Goal: Use online tool/utility: Use online tool/utility

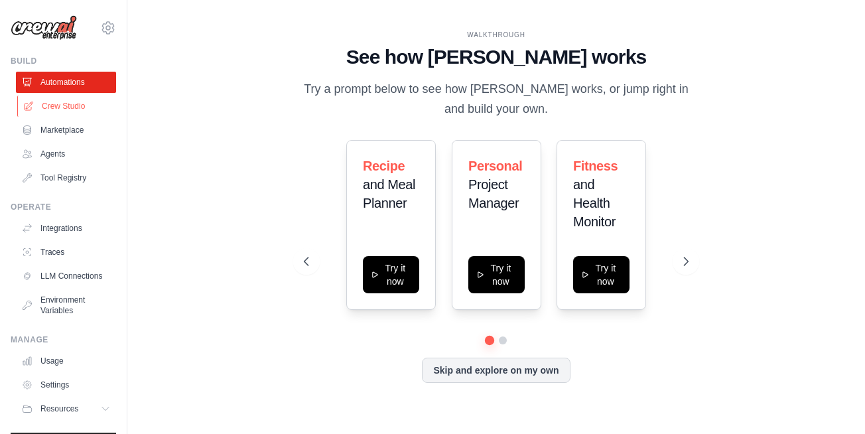
click at [76, 113] on link "Crew Studio" at bounding box center [67, 106] width 100 height 21
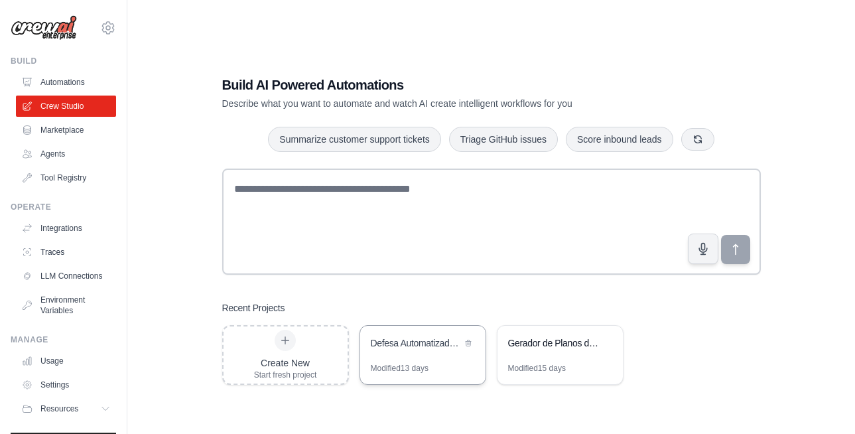
click at [394, 356] on div "Defesa Automatizada de Autos de Infracao de Transito" at bounding box center [422, 344] width 125 height 37
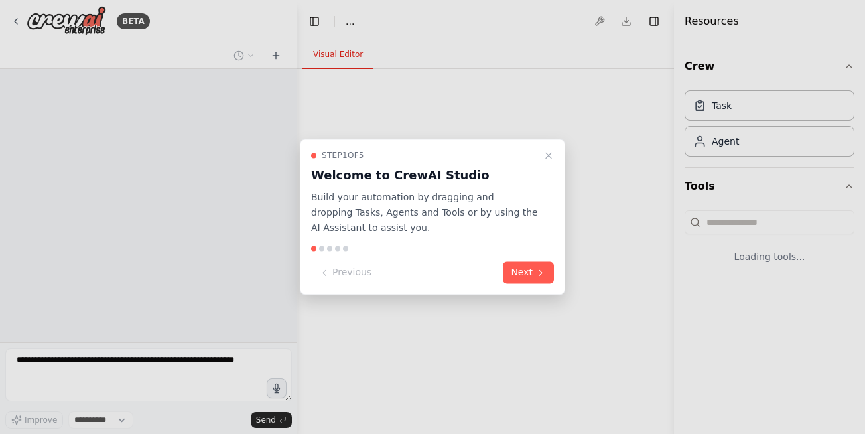
select select "****"
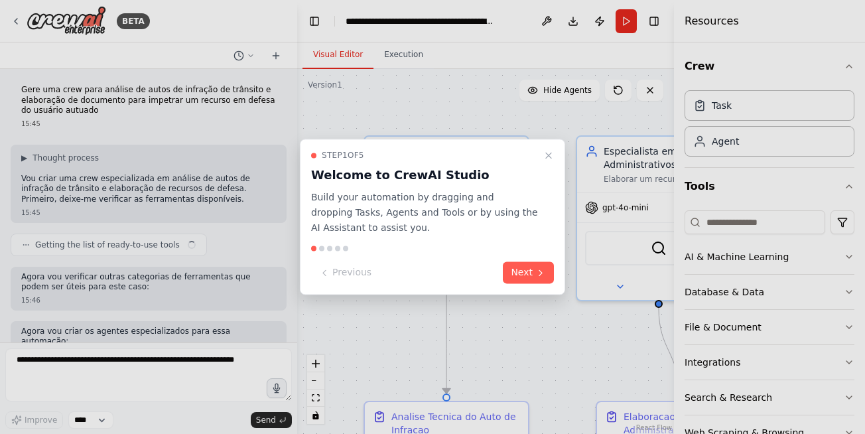
scroll to position [806, 0]
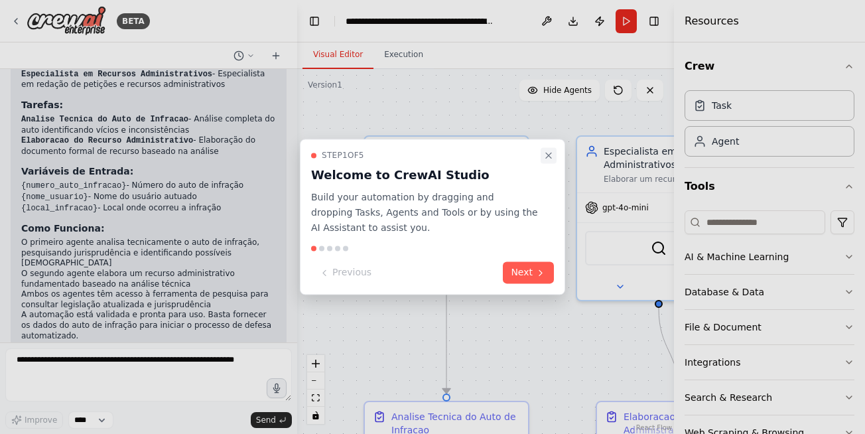
click at [550, 156] on icon "Close walkthrough" at bounding box center [549, 155] width 11 height 11
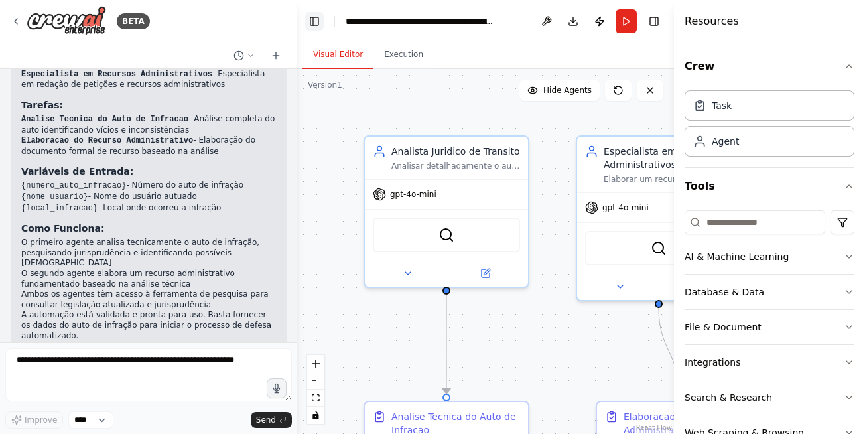
click at [315, 23] on button "Toggle Left Sidebar" at bounding box center [314, 21] width 19 height 19
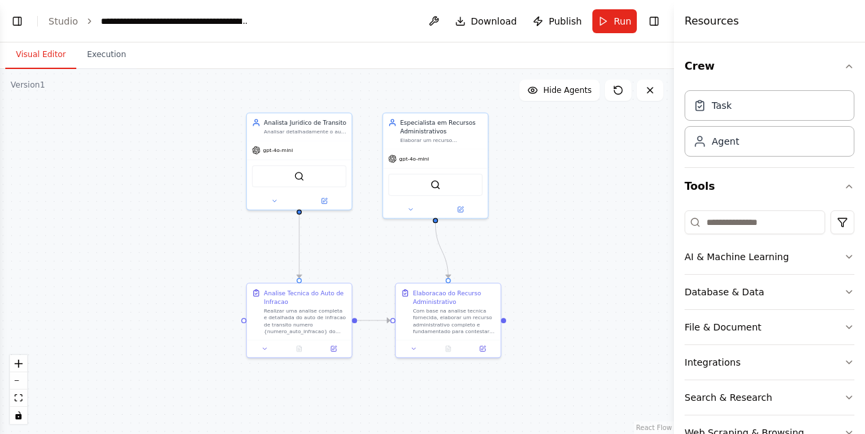
drag, startPoint x: 524, startPoint y: 346, endPoint x: 502, endPoint y: 295, distance: 55.3
click at [528, 285] on div ".deletable-edge-delete-btn { width: 20px; height: 20px; border: 0px solid #ffff…" at bounding box center [337, 251] width 674 height 365
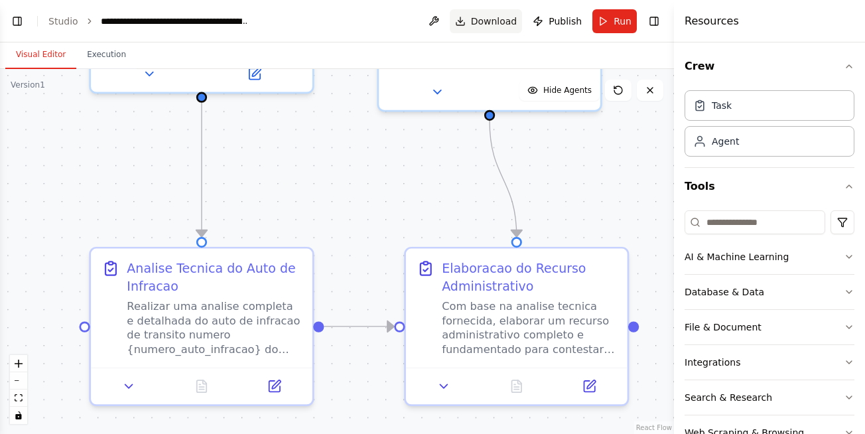
click at [490, 19] on span "Download" at bounding box center [494, 21] width 46 height 13
